Goal: Transaction & Acquisition: Purchase product/service

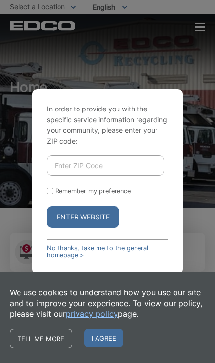
click at [120, 176] on input "Enter ZIP Code" at bounding box center [105, 165] width 117 height 20
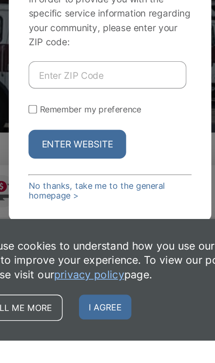
type input "92003"
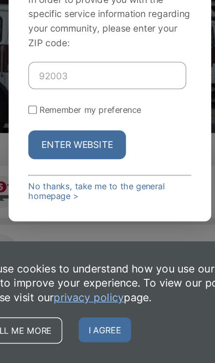
click at [47, 171] on input "Remember my preference" at bounding box center [50, 174] width 6 height 6
checkbox input "true"
click at [66, 190] on button "Enter Website" at bounding box center [83, 200] width 73 height 21
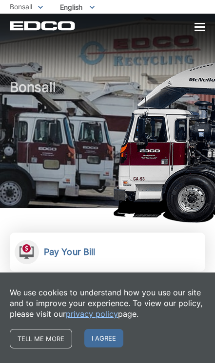
click at [92, 256] on h2 "Pay Your Bill" at bounding box center [69, 252] width 51 height 11
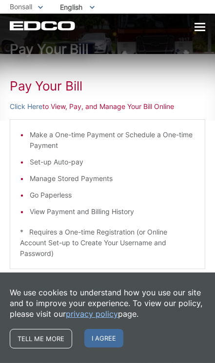
scroll to position [19, 0]
click at [88, 104] on p "Click Here to View, Pay, and Manage Your Bill Online" at bounding box center [107, 106] width 195 height 11
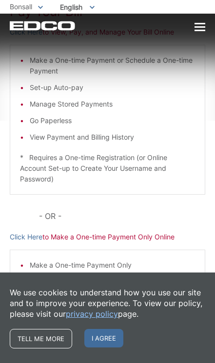
scroll to position [96, 0]
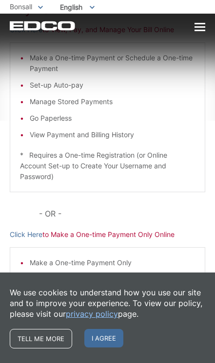
click at [135, 244] on div "Pay Your Bill Click Here to View, Pay, and Manage Your Bill Online Make a One-t…" at bounding box center [107, 163] width 195 height 372
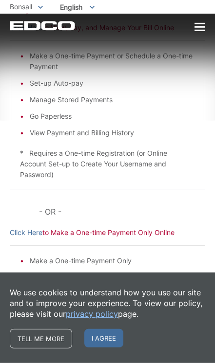
scroll to position [124, 0]
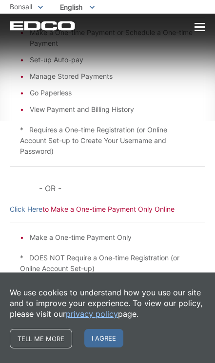
click at [124, 206] on p "Click Here to Make a One-time Payment Only Online" at bounding box center [107, 209] width 195 height 11
click at [90, 209] on p "Click Here to Make a One-time Payment Only Online" at bounding box center [107, 209] width 195 height 11
click at [90, 208] on p "Click Here to Make a One-time Payment Only Online" at bounding box center [107, 209] width 195 height 11
click at [151, 217] on div "Pay Your Bill Click Here to View, Pay, and Manage Your Bill Online Make a One-t…" at bounding box center [107, 138] width 195 height 372
click at [187, 222] on div "Pay Your Bill Click Here to View, Pay, and Manage Your Bill Online Make a One-t…" at bounding box center [107, 138] width 195 height 372
